Goal: Task Accomplishment & Management: Use online tool/utility

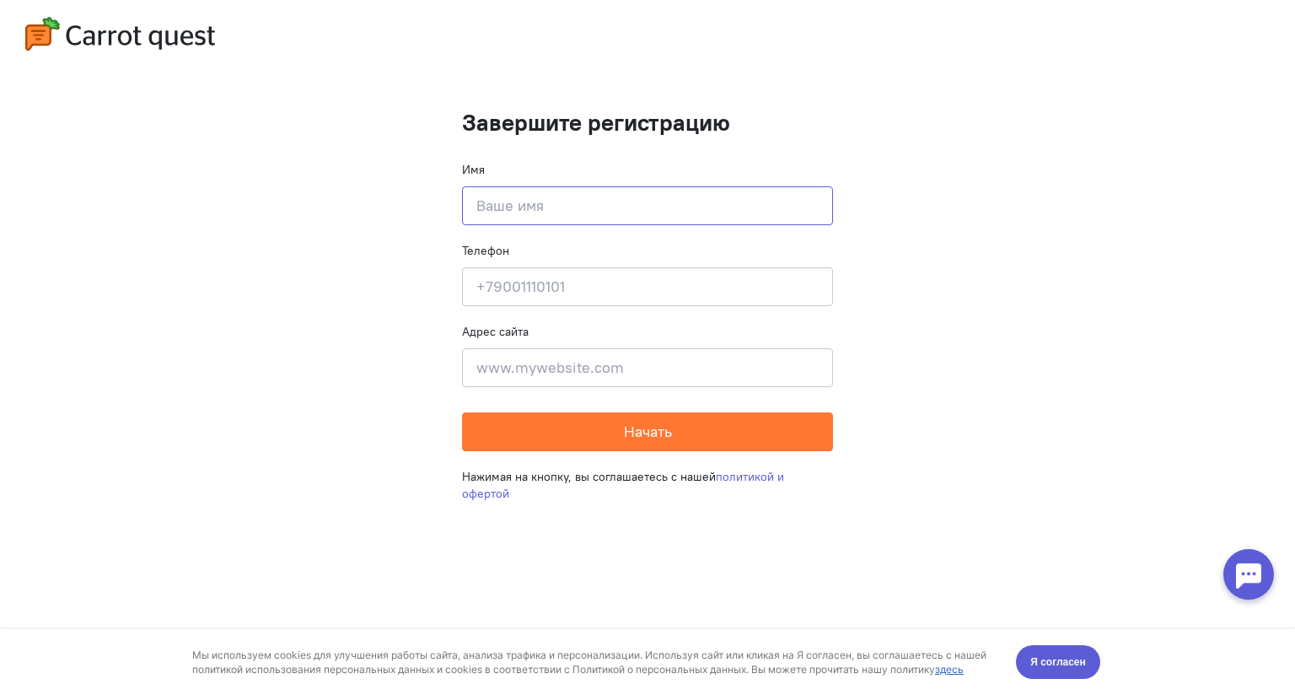
click at [679, 214] on input at bounding box center [647, 205] width 371 height 39
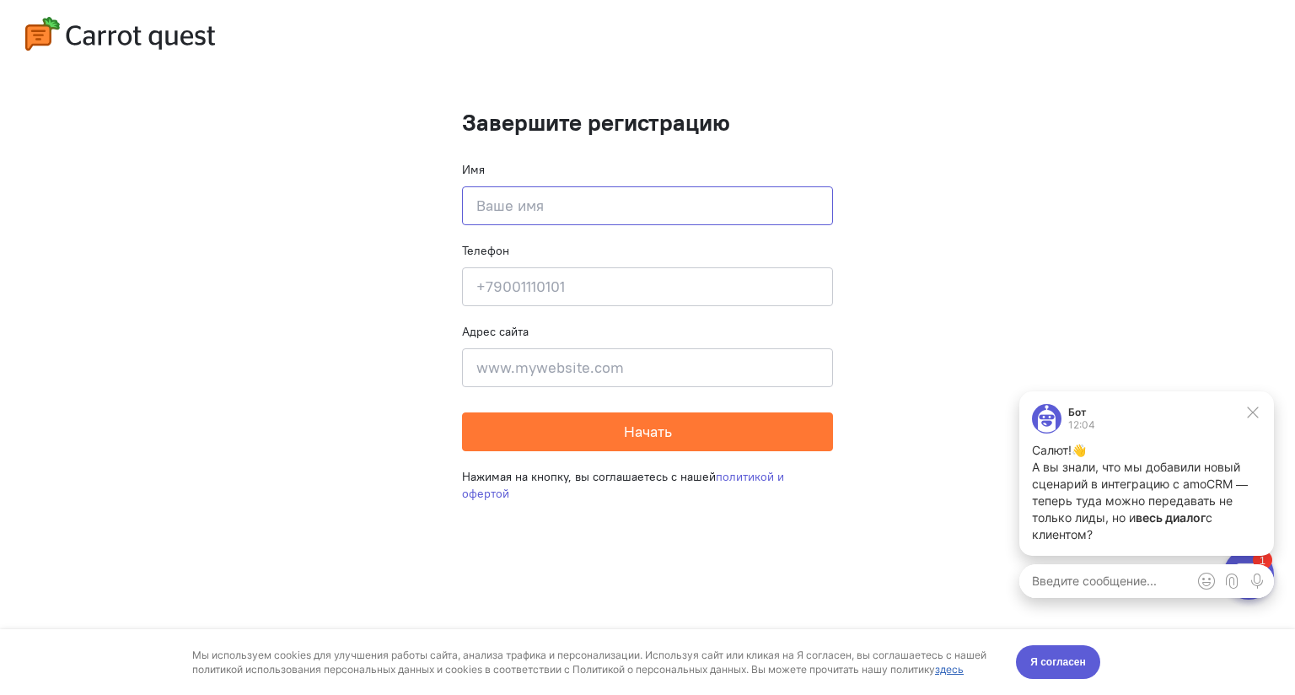
type input "[PERSON_NAME]"
type input "[PHONE_NUMBER]"
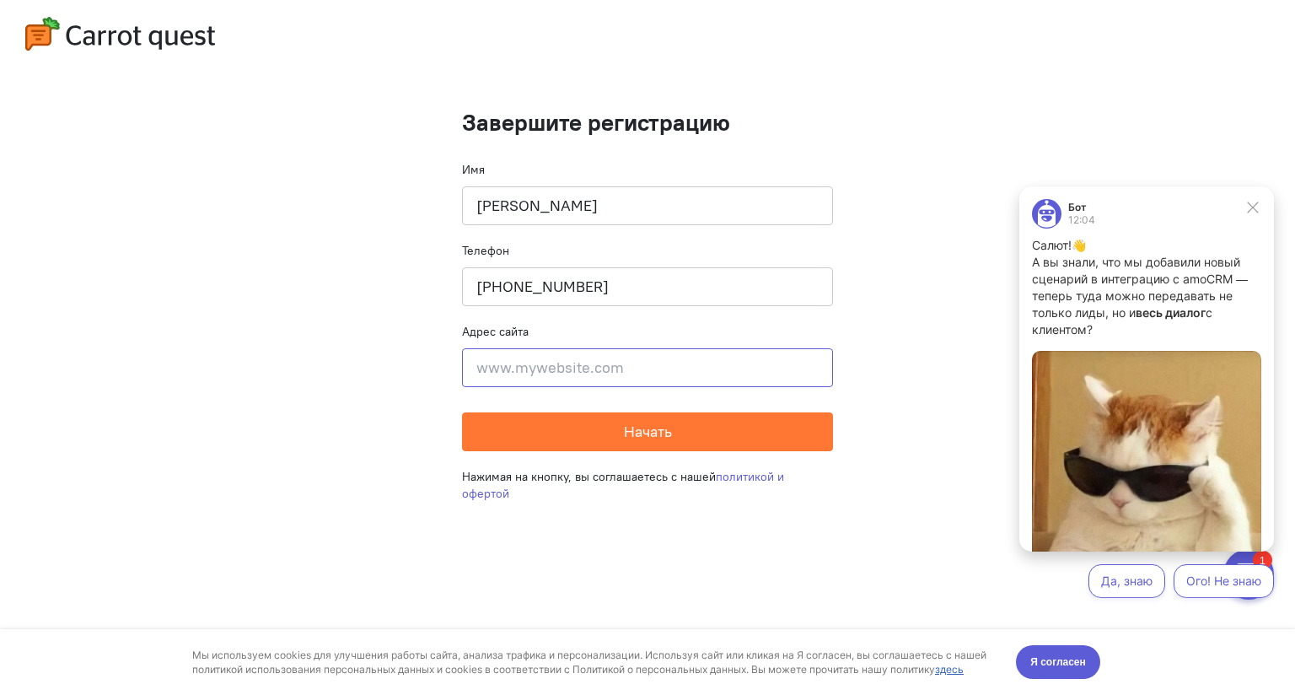
click at [585, 381] on input at bounding box center [647, 367] width 371 height 39
paste input "[URL][DOMAIN_NAME]"
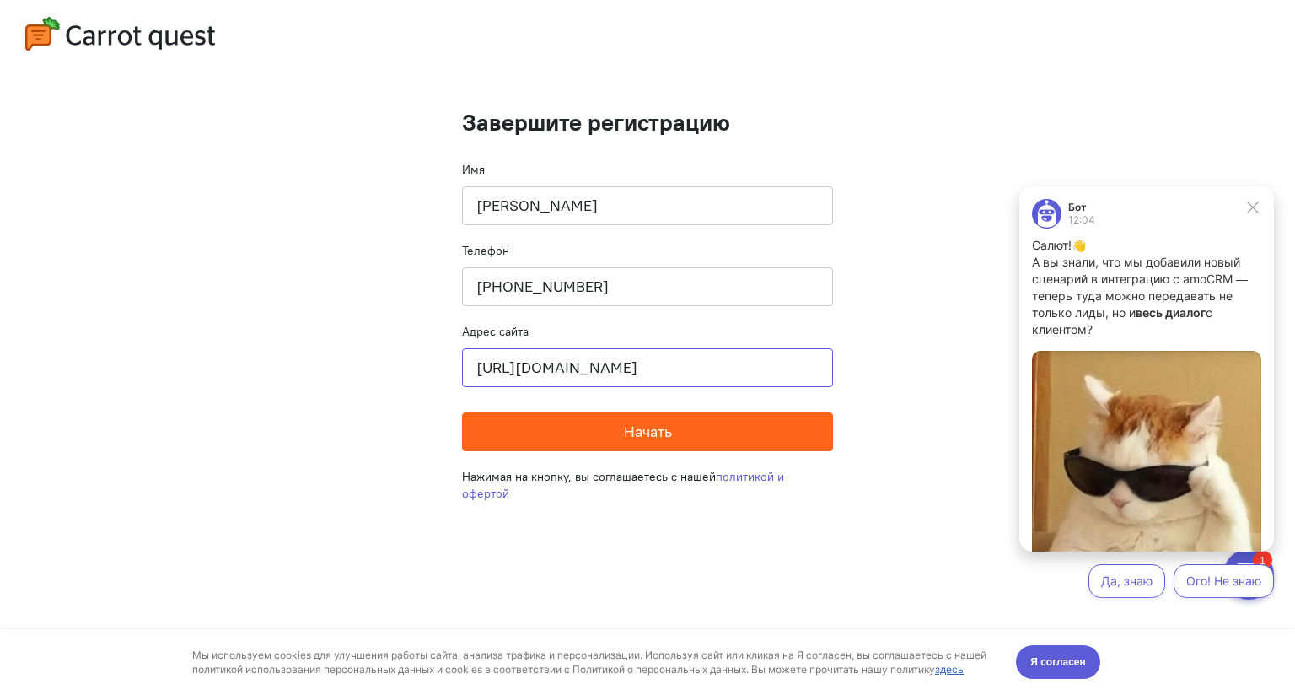
type input "[URL][DOMAIN_NAME]"
click at [602, 432] on button "Начать" at bounding box center [647, 431] width 371 height 39
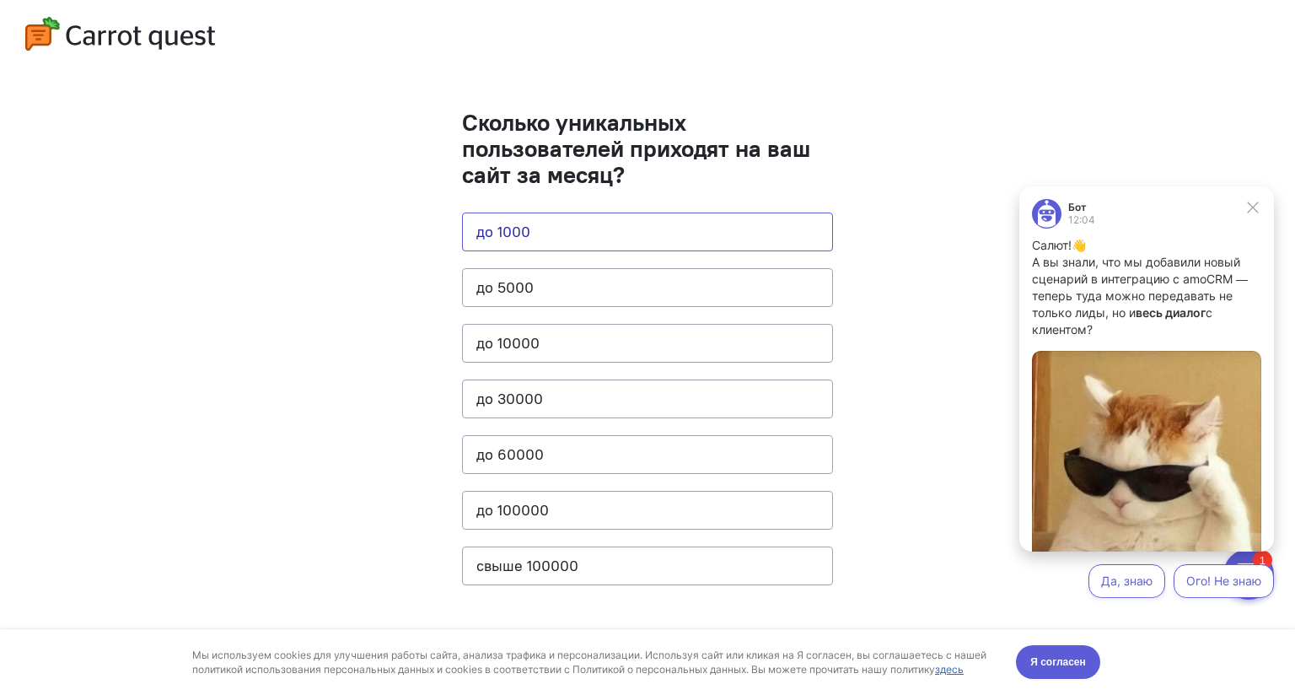
click at [559, 238] on button "до 1000" at bounding box center [647, 231] width 371 height 39
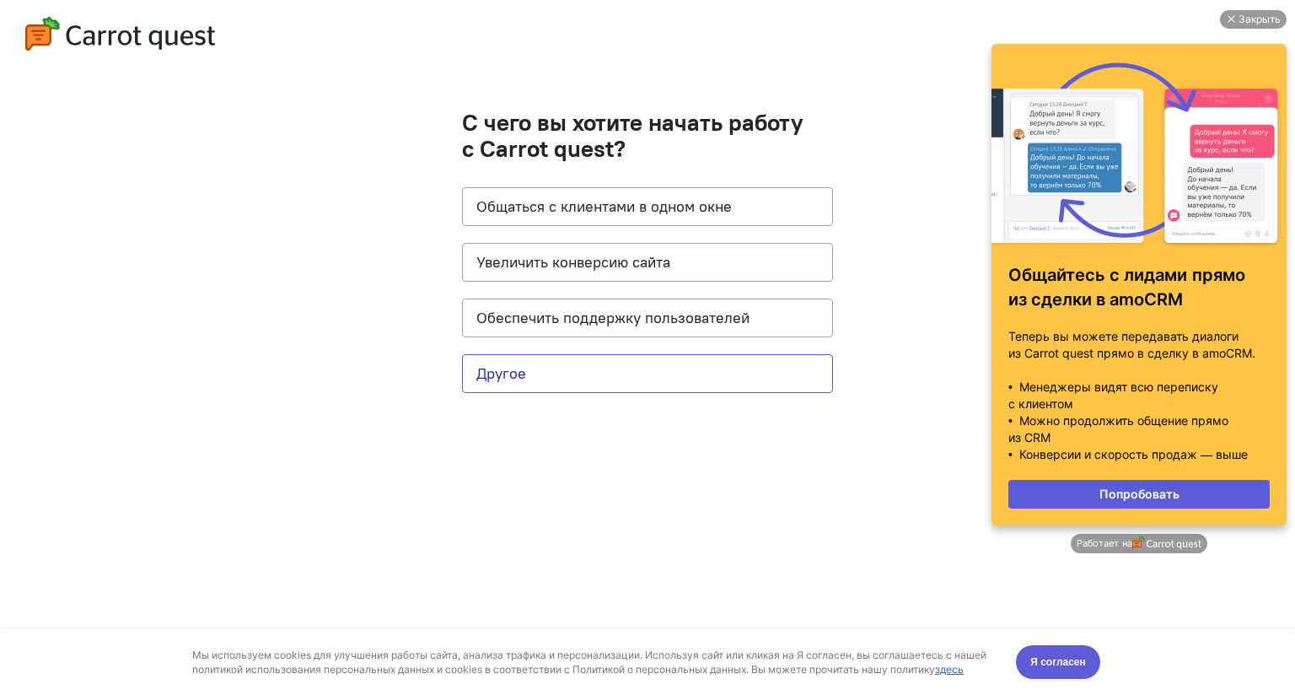
click at [582, 363] on button "Другое" at bounding box center [647, 373] width 371 height 39
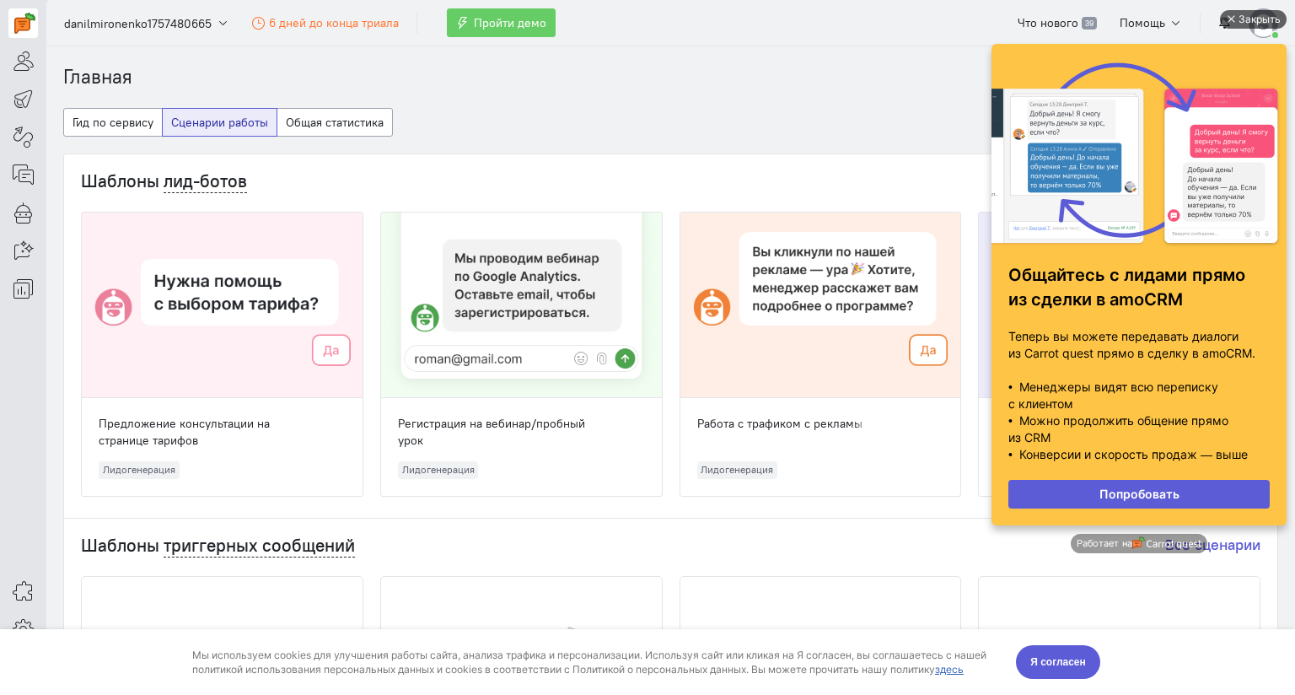
click at [1261, 13] on div "Закрыть" at bounding box center [1259, 19] width 42 height 19
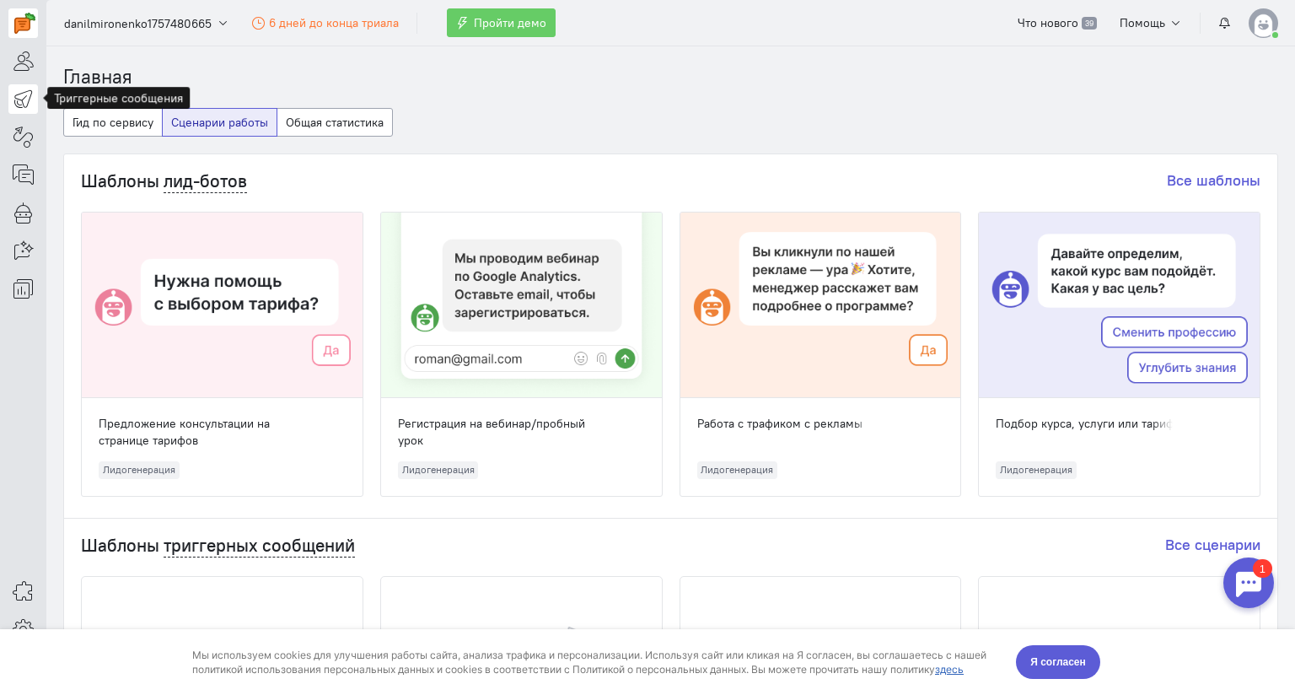
click at [10, 110] on link at bounding box center [23, 99] width 30 height 30
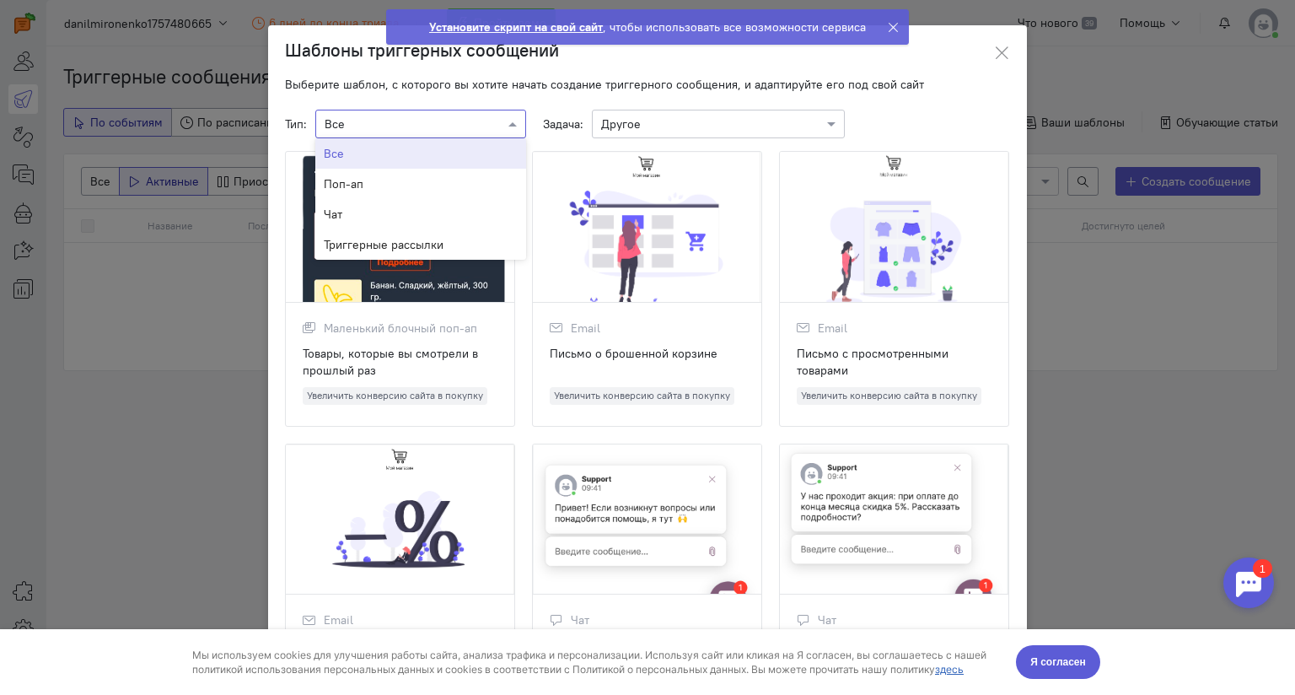
click at [434, 113] on div "× Все" at bounding box center [420, 124] width 211 height 29
click at [426, 133] on div "× Все" at bounding box center [420, 124] width 211 height 29
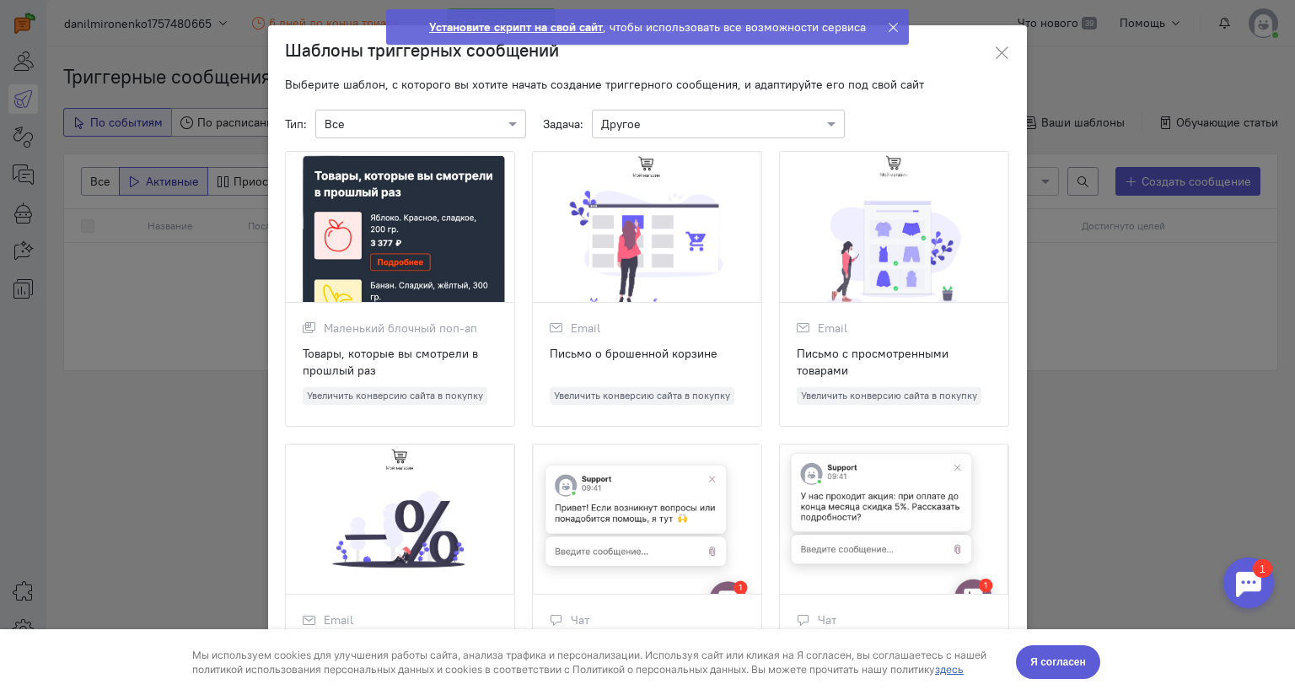
click at [635, 120] on input "text" at bounding box center [701, 123] width 201 height 17
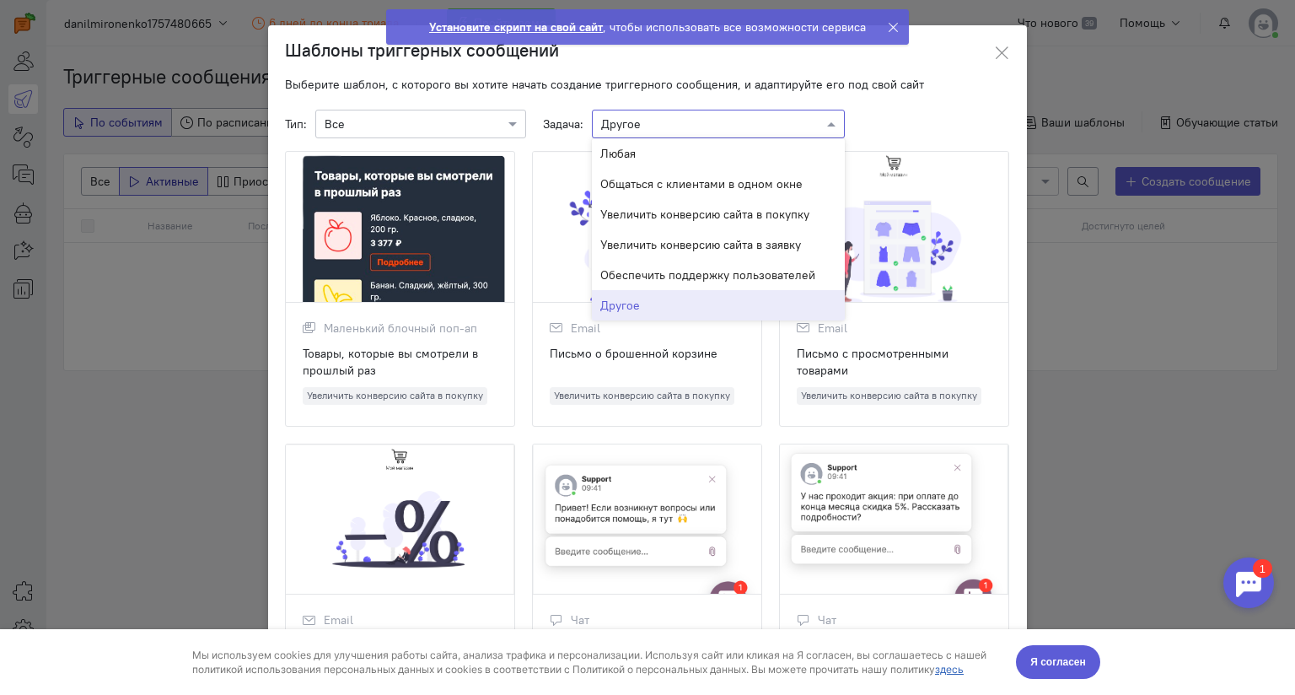
click at [564, 73] on div "Шаблоны триггерных сообщений" at bounding box center [647, 50] width 759 height 51
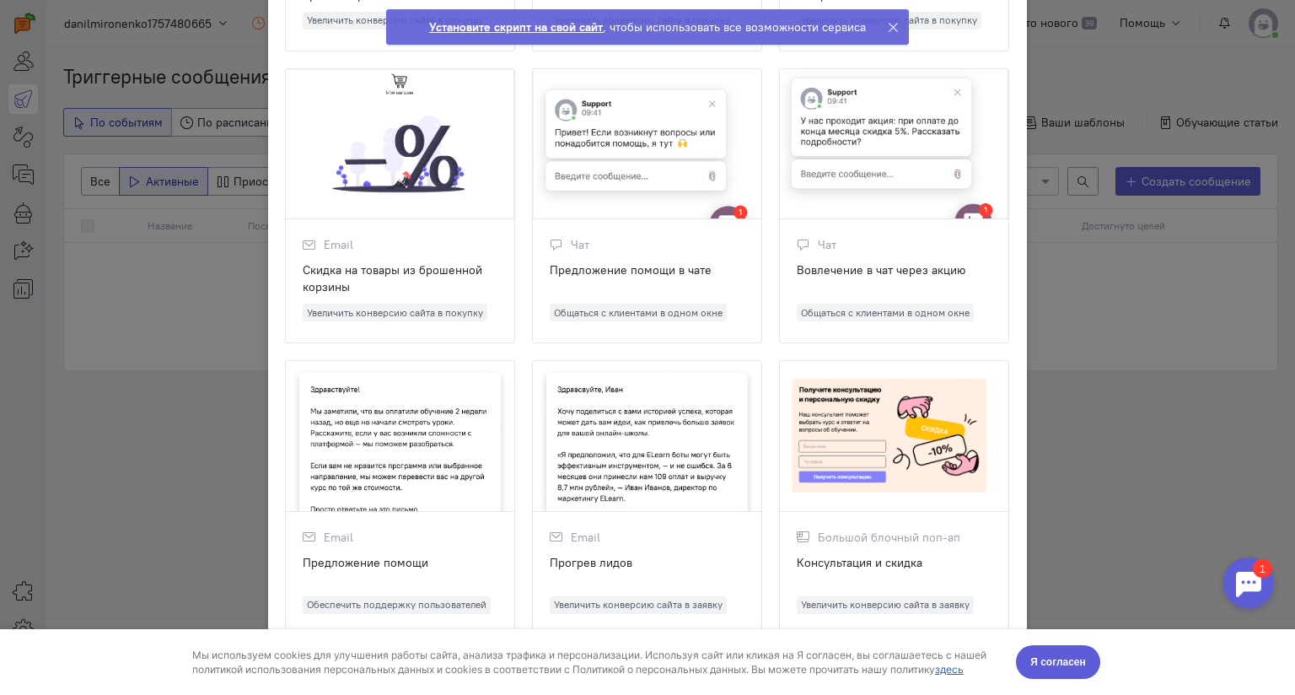
scroll to position [337, 0]
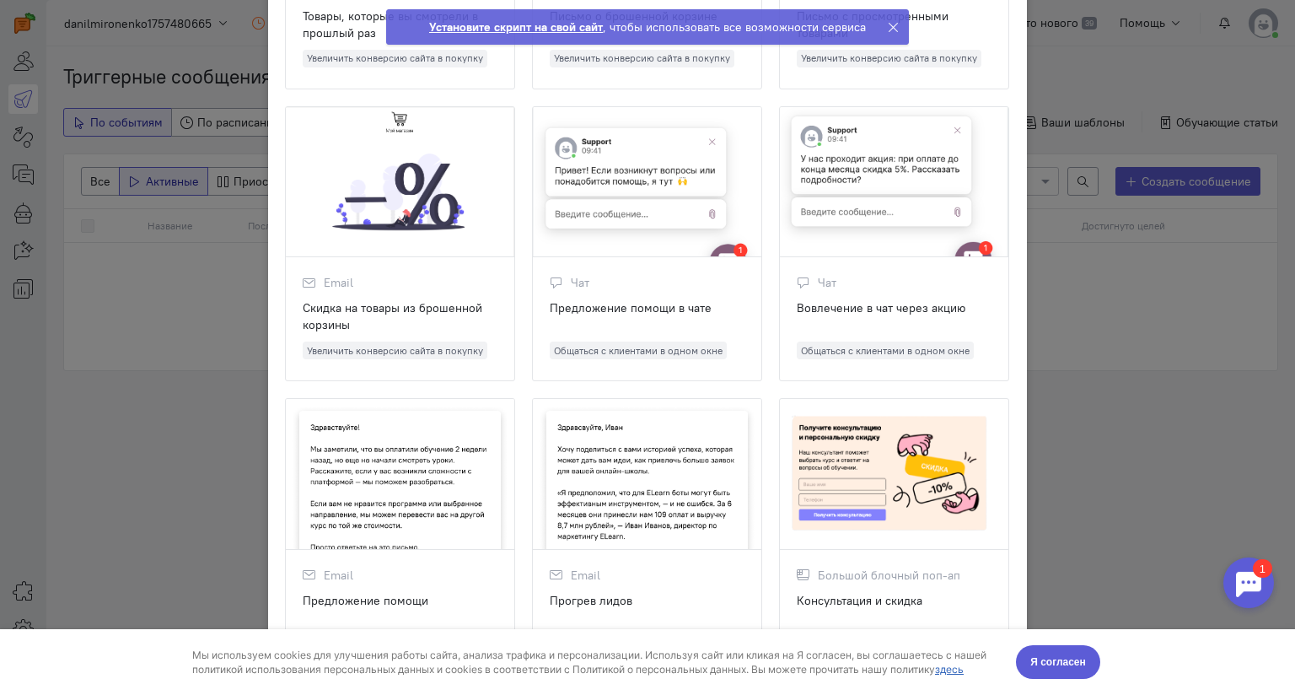
click at [185, 207] on ngb-modal-window "Шаблоны триггерных сообщений Выберите шаблон, с которого вы хотите начать созда…" at bounding box center [647, 347] width 1295 height 695
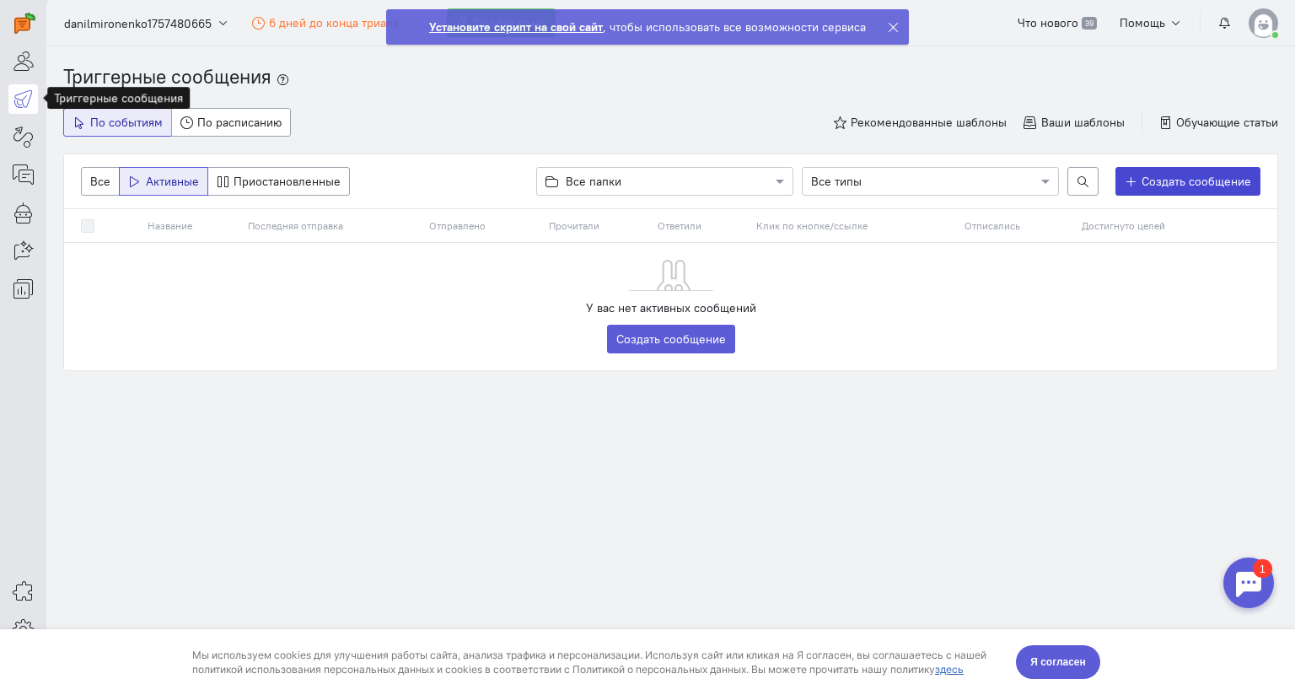
click at [1143, 177] on span "Создать сообщение" at bounding box center [1196, 181] width 110 height 15
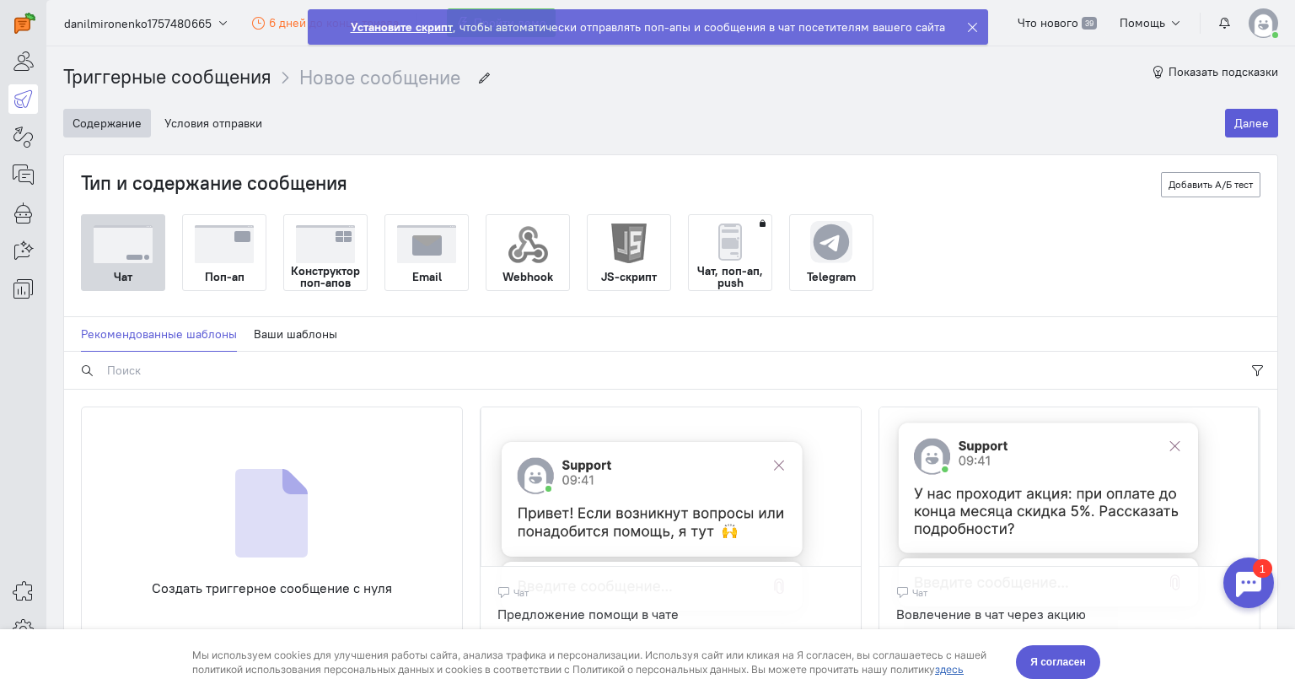
click at [722, 265] on strong "Чат, поп-ап, push" at bounding box center [730, 277] width 83 height 24
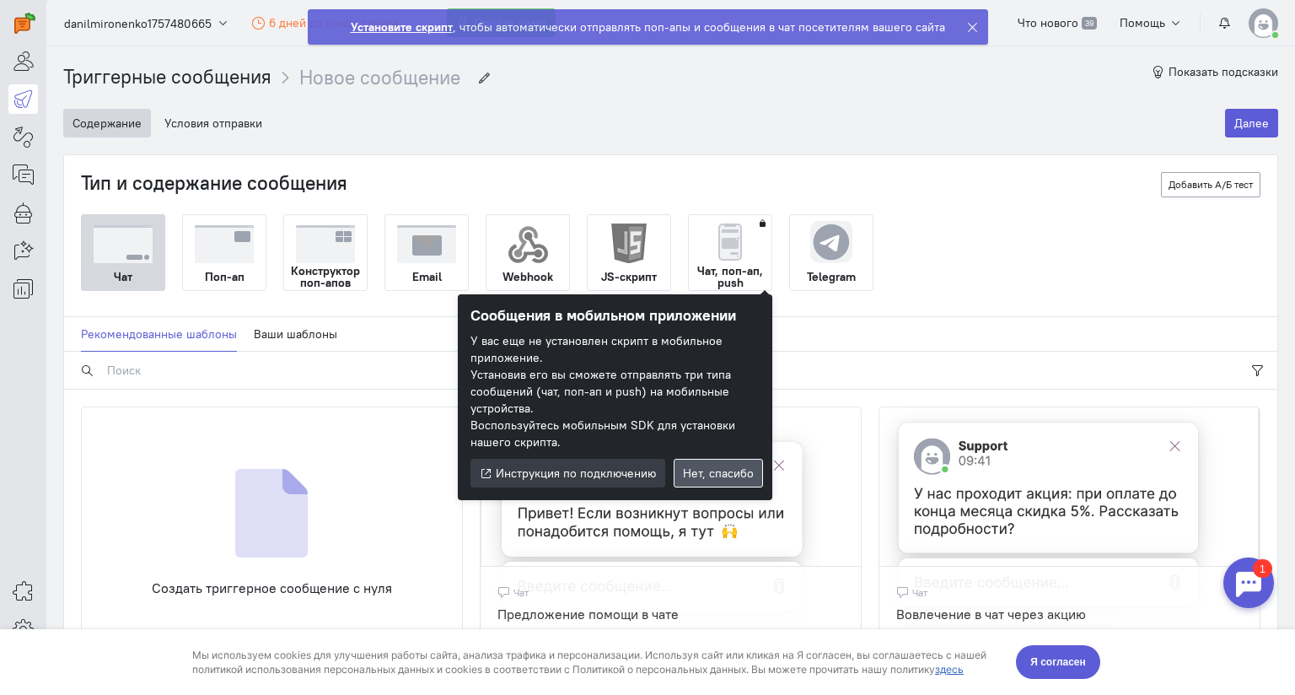
click at [692, 473] on span "Нет, спасибо" at bounding box center [718, 472] width 71 height 15
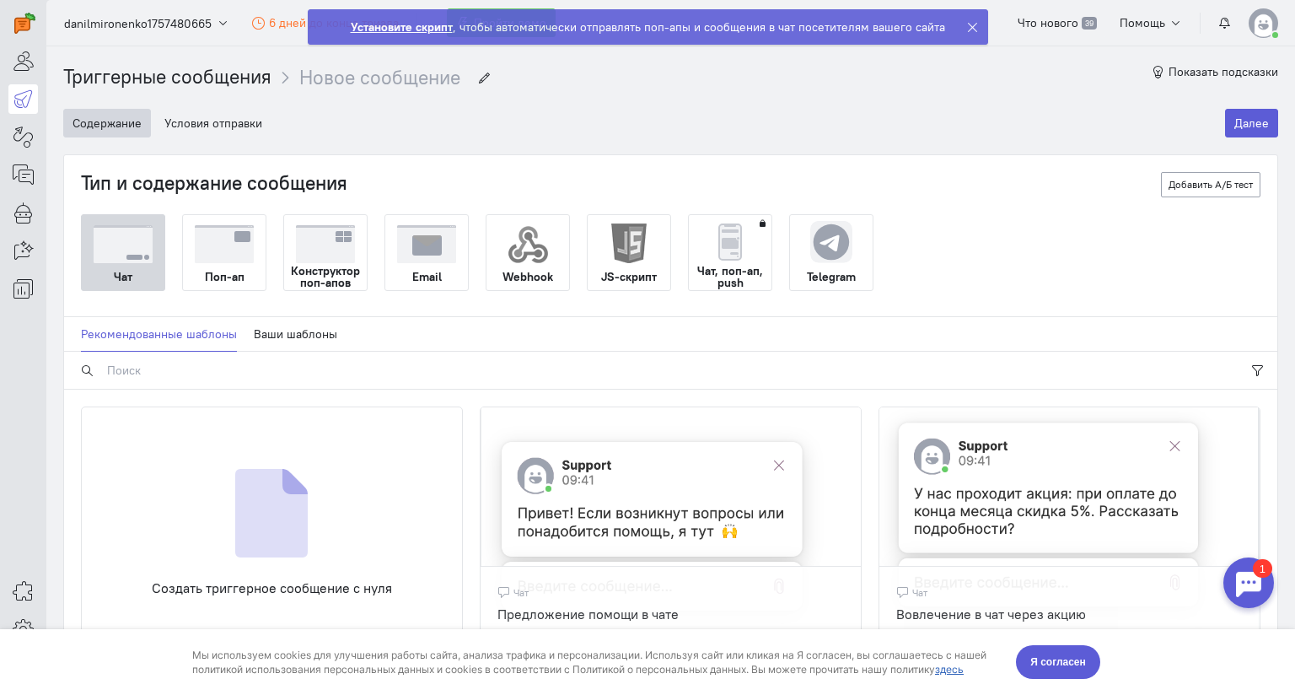
click at [751, 278] on strong "Чат, поп-ап, push" at bounding box center [730, 277] width 83 height 24
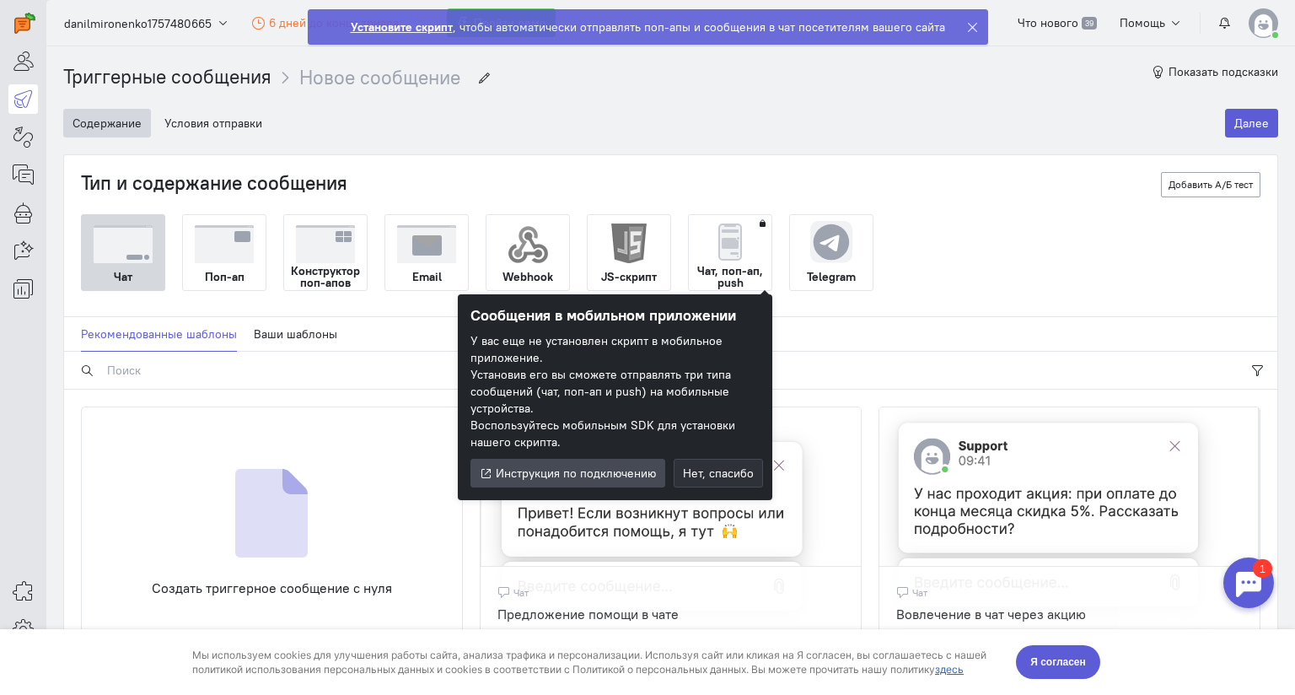
click at [603, 479] on span "Инструкция по подключению" at bounding box center [576, 472] width 160 height 15
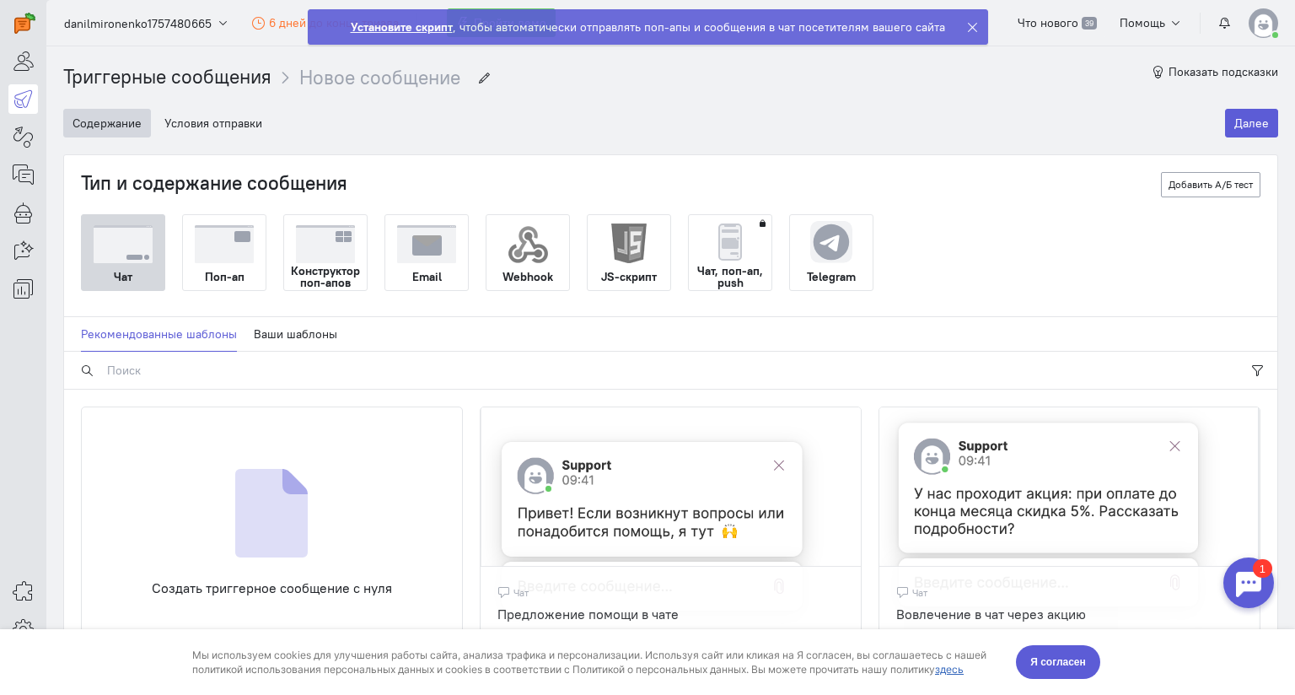
click at [226, 254] on img at bounding box center [224, 244] width 59 height 38
click at [0, 0] on input "Поп-ап" at bounding box center [0, 0] width 0 height 0
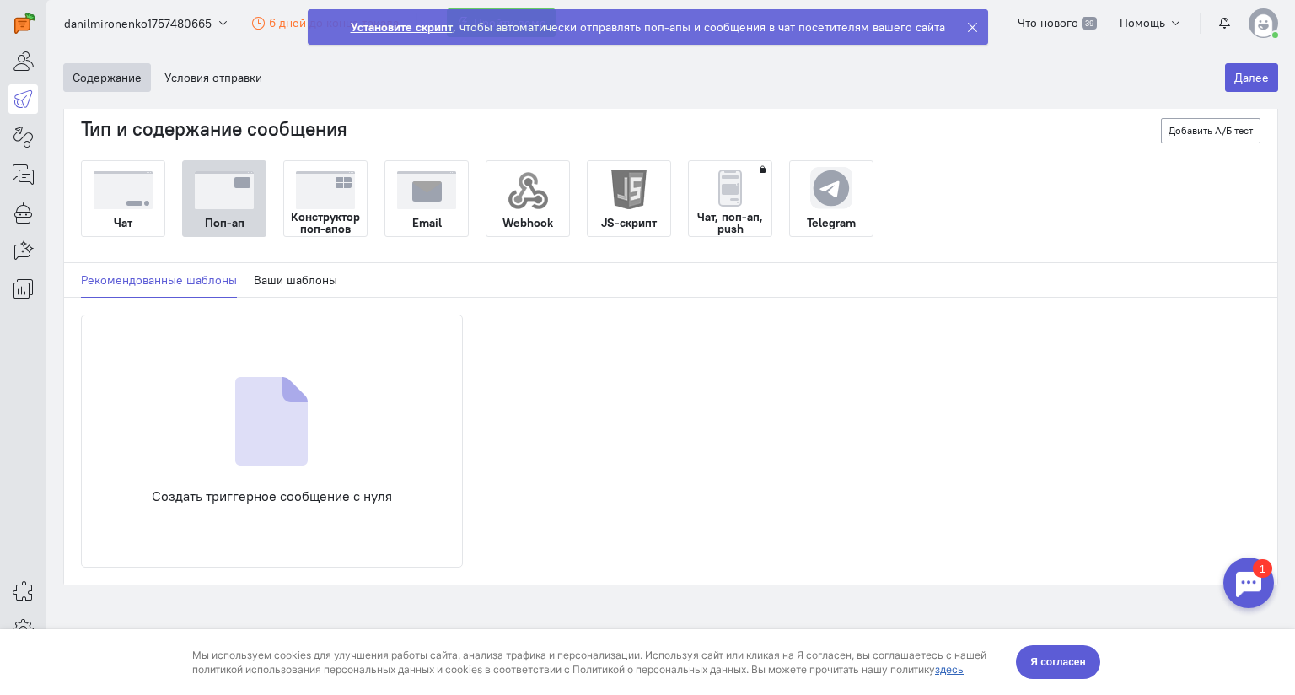
scroll to position [117, 0]
click at [295, 377] on img at bounding box center [271, 421] width 72 height 89
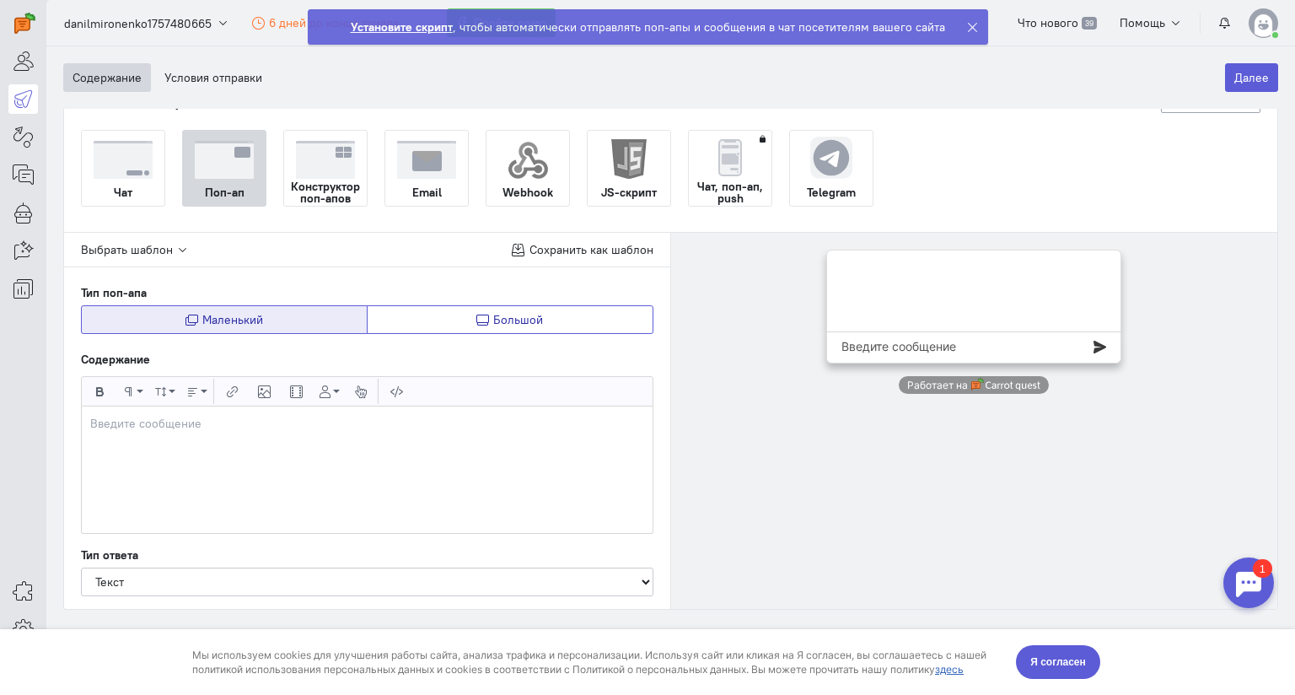
scroll to position [169, 0]
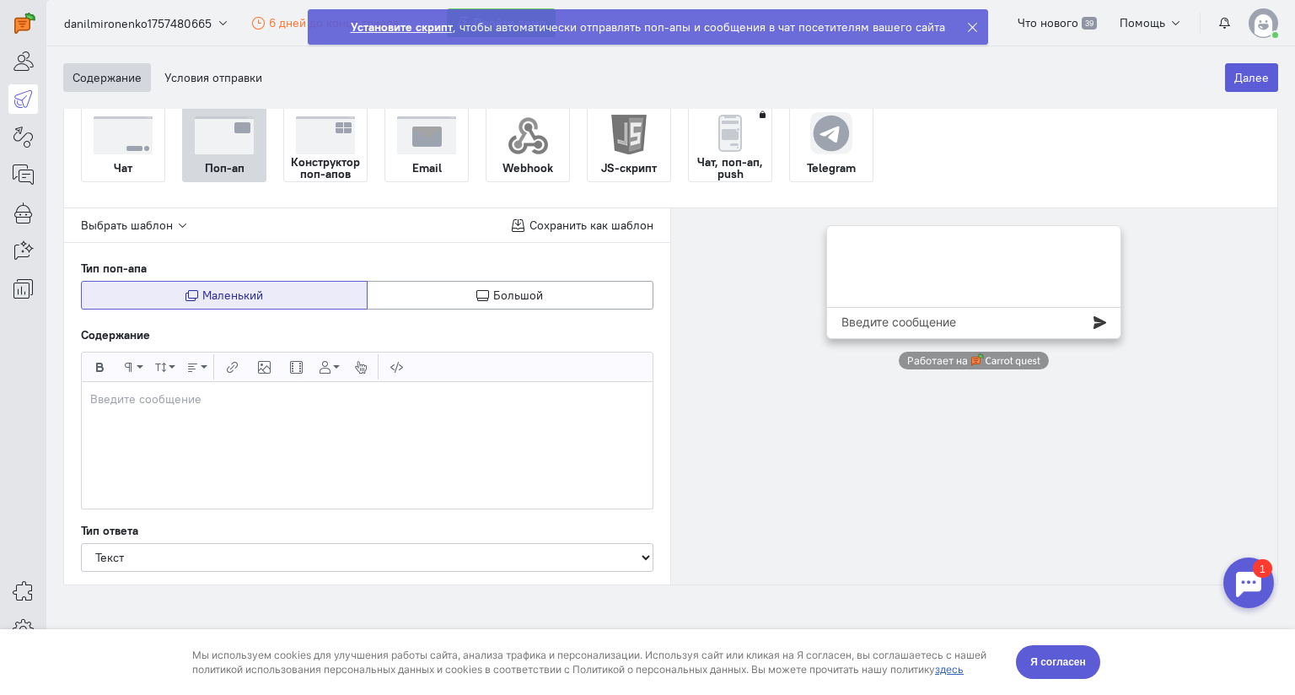
drag, startPoint x: 378, startPoint y: 393, endPoint x: 338, endPoint y: 365, distance: 48.4
click at [377, 393] on div at bounding box center [367, 445] width 571 height 126
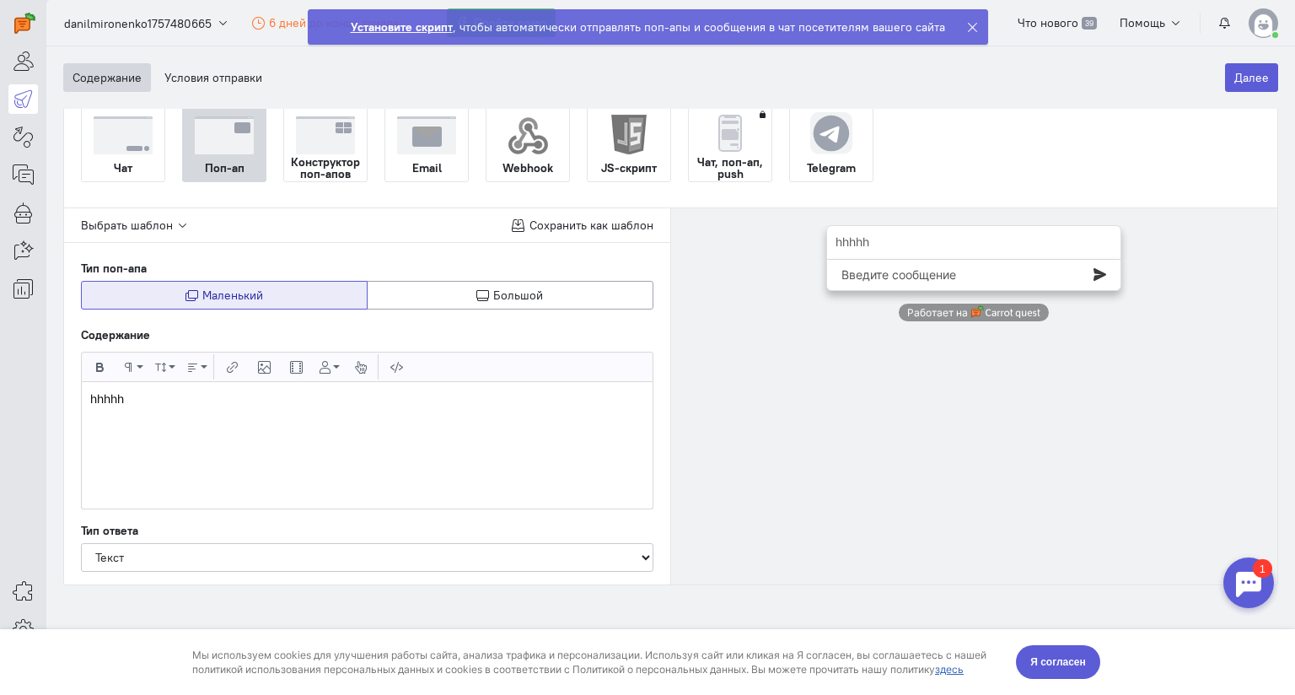
scroll to position [171, 0]
click at [233, 507] on div "Выбрать шаблон Сохранить как шаблон Тип поп-апа Маленький Большой Содержание Жи…" at bounding box center [367, 396] width 607 height 376
click at [228, 543] on select "Без ответа Текст Оставьте Email Оставьте телефон Кнопка" at bounding box center [367, 557] width 572 height 29
click at [219, 543] on select "Без ответа Текст Оставьте Email Оставьте телефон Кнопка" at bounding box center [367, 557] width 572 height 29
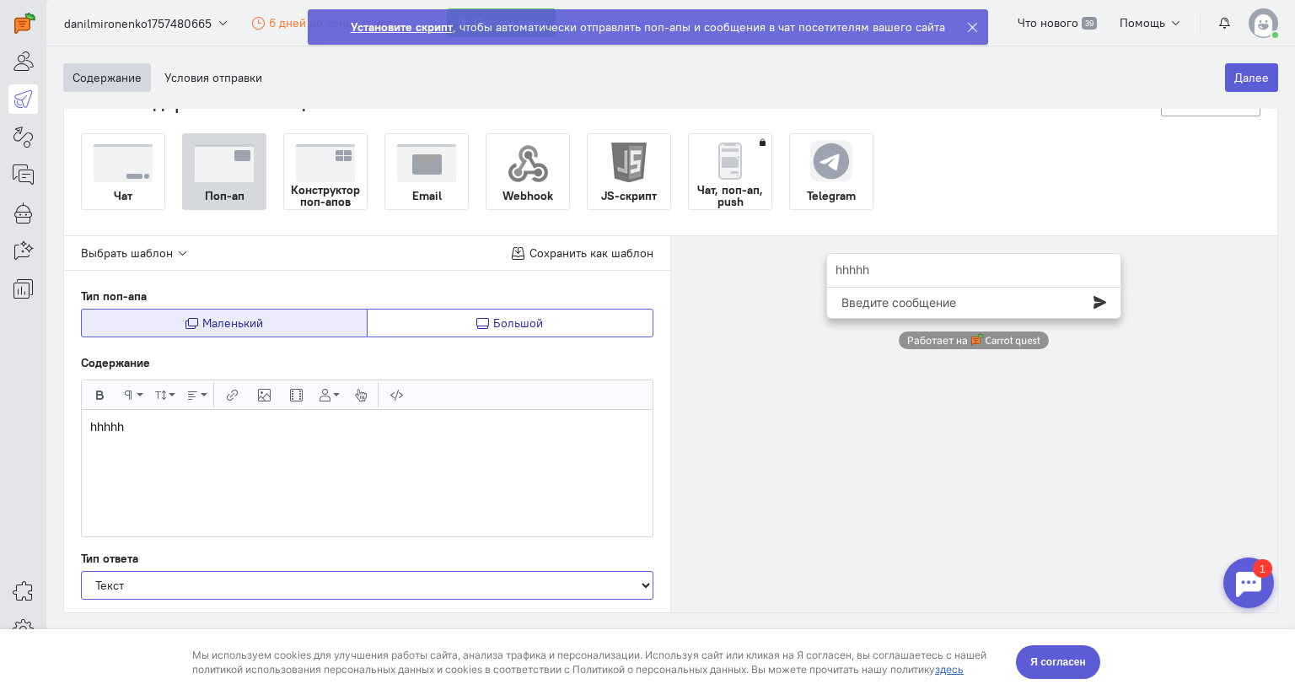
scroll to position [87, 0]
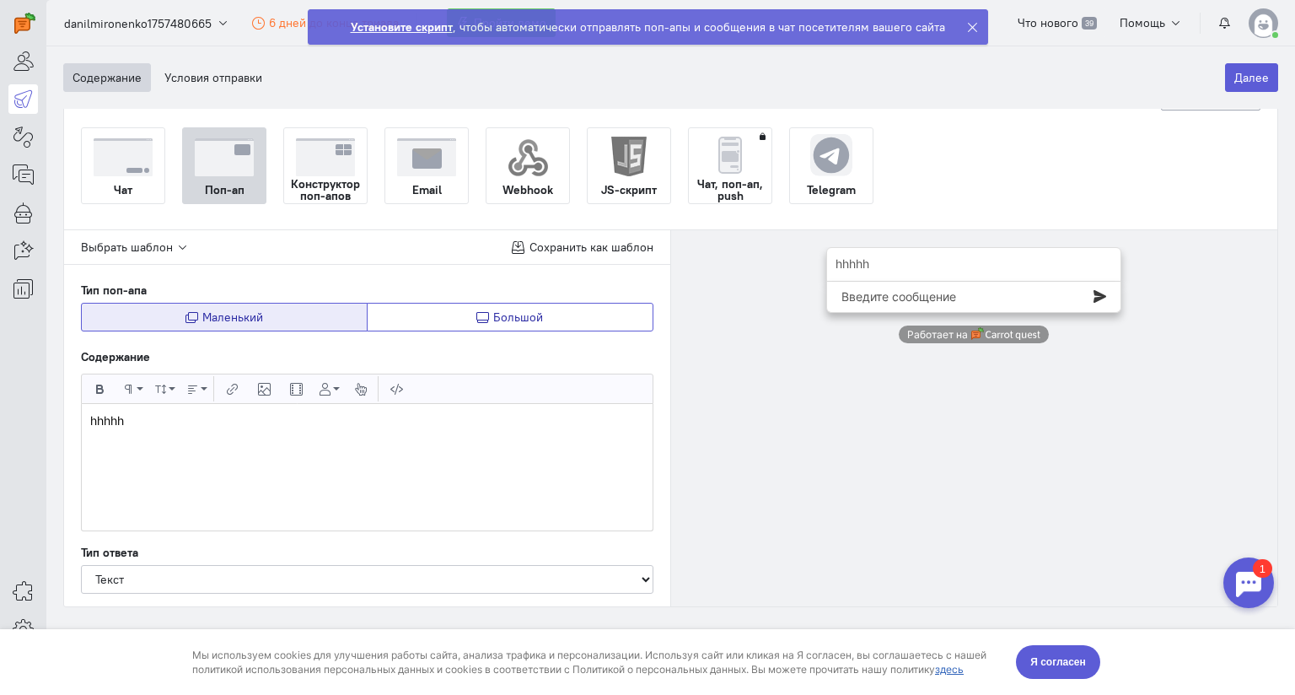
click at [462, 315] on button "Большой" at bounding box center [510, 317] width 287 height 29
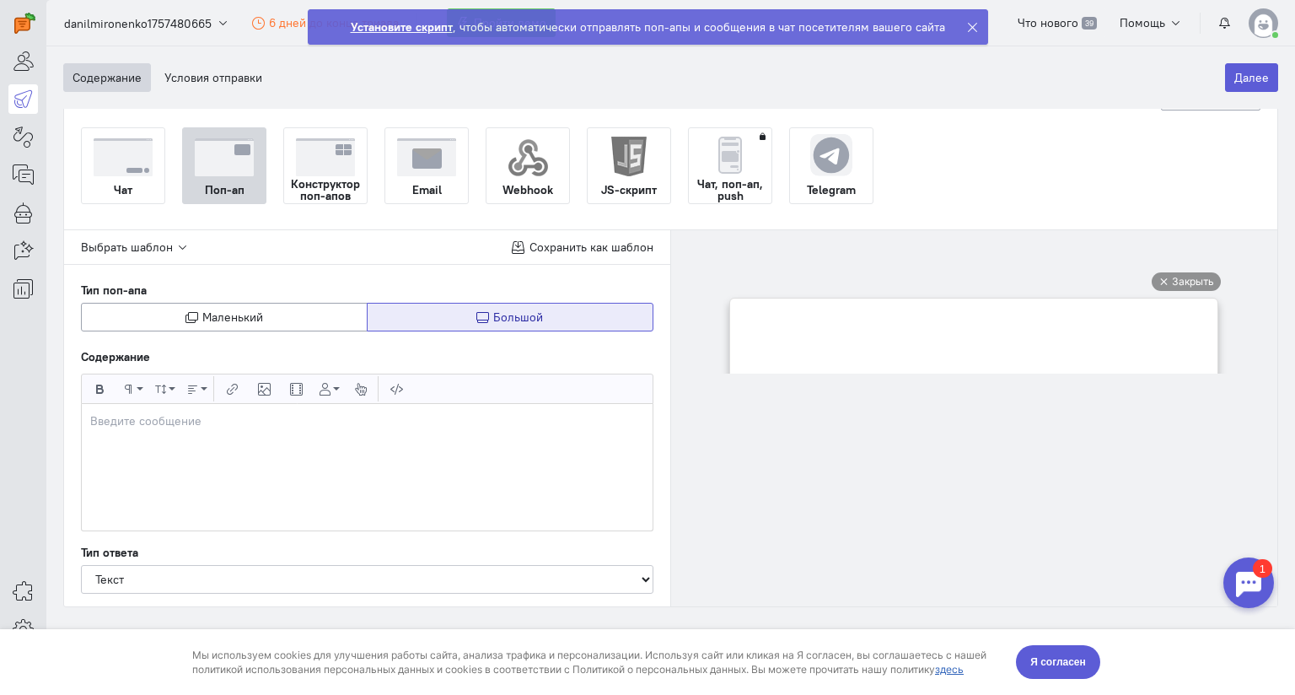
scroll to position [0, 0]
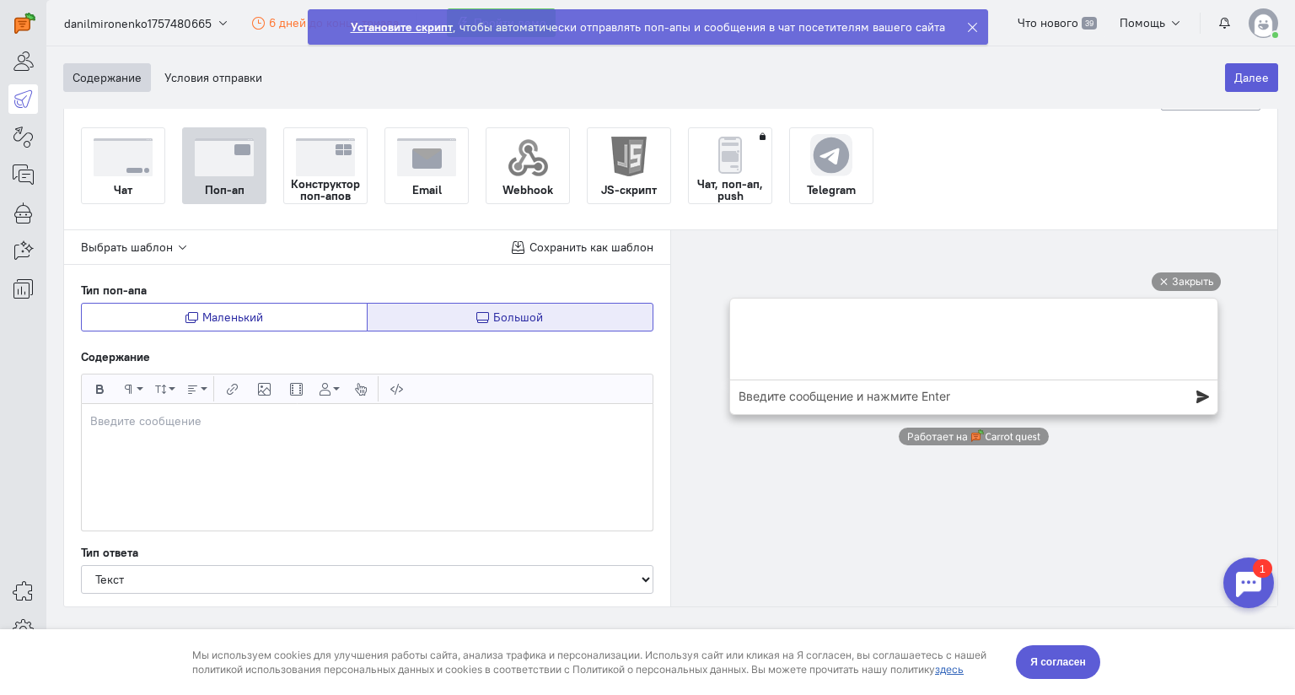
click at [256, 316] on span "Маленький" at bounding box center [232, 316] width 61 height 15
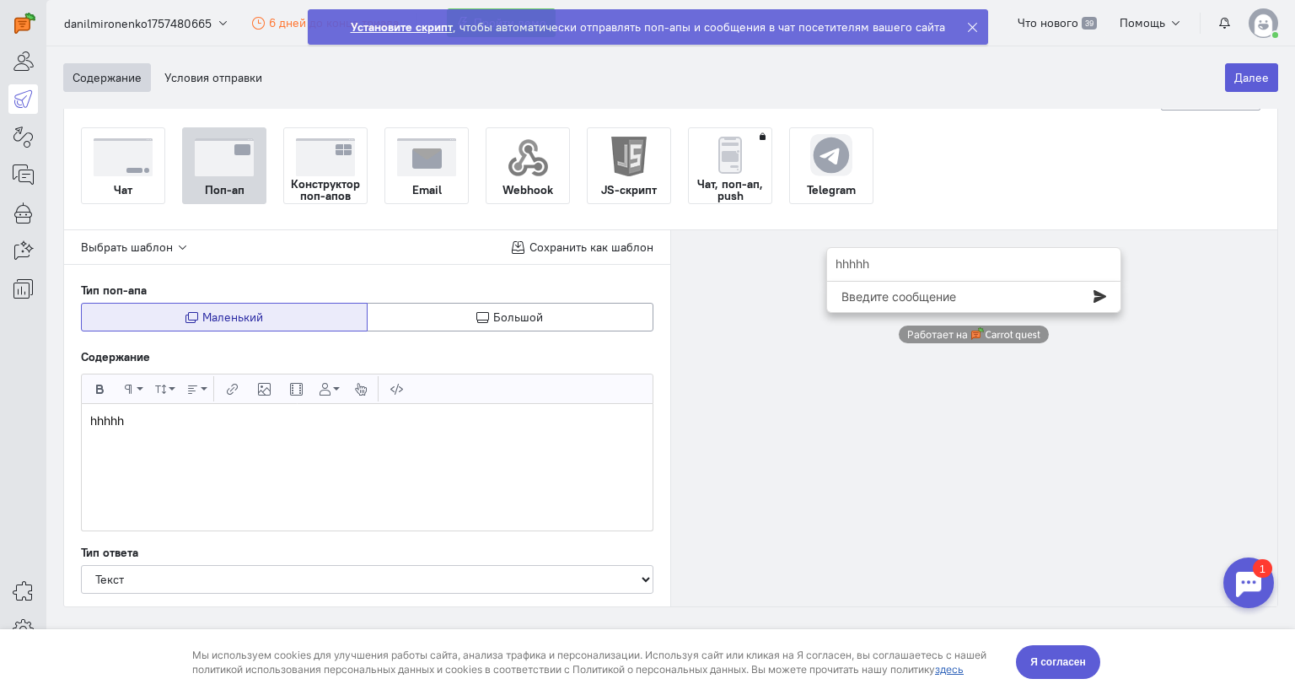
click at [293, 184] on strong "Конструктор поп-апов" at bounding box center [325, 190] width 83 height 24
click at [0, 0] on input "Конструктор поп-апов" at bounding box center [0, 0] width 0 height 0
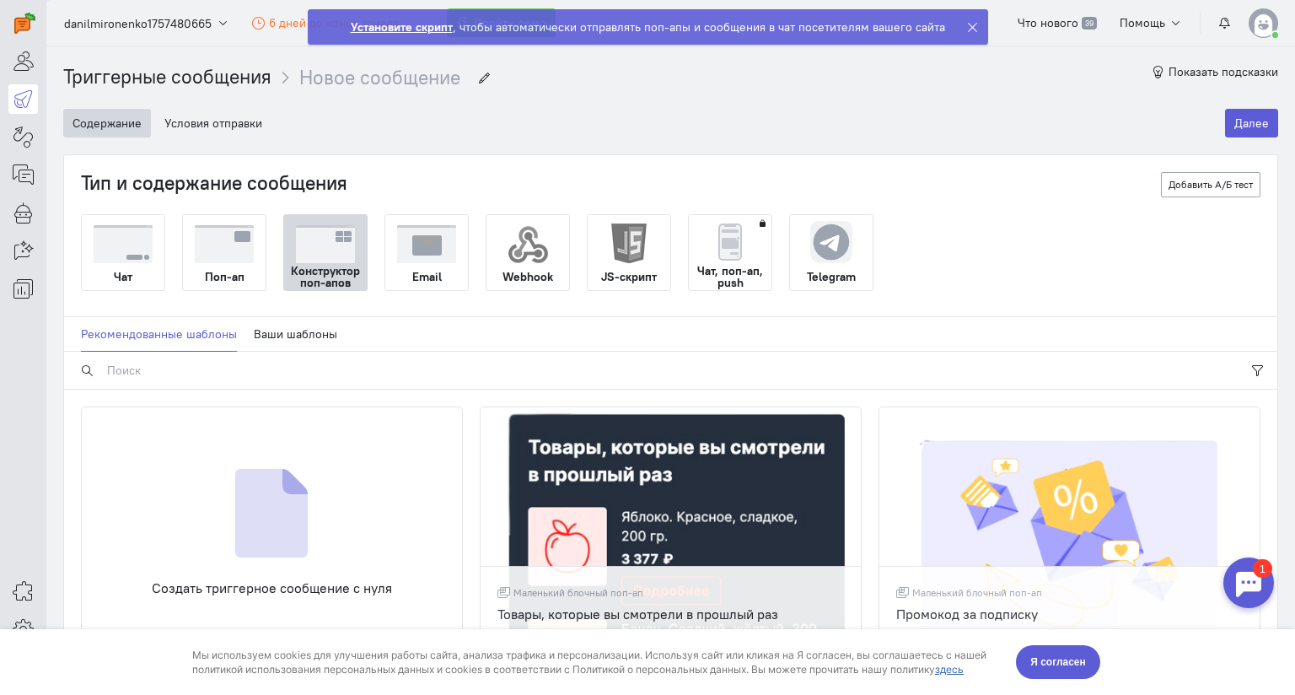
click at [141, 246] on img at bounding box center [123, 244] width 59 height 38
click at [0, 0] on input "Чат" at bounding box center [0, 0] width 0 height 0
